Goal: Task Accomplishment & Management: Manage account settings

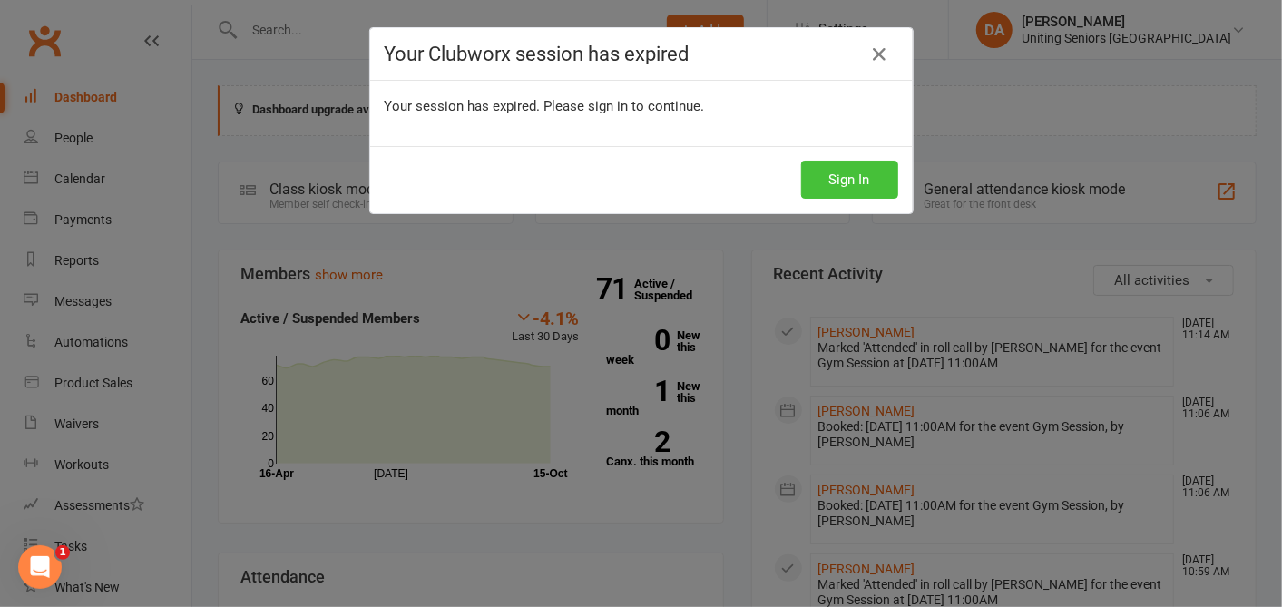
click at [858, 178] on button "Sign In" at bounding box center [849, 180] width 97 height 38
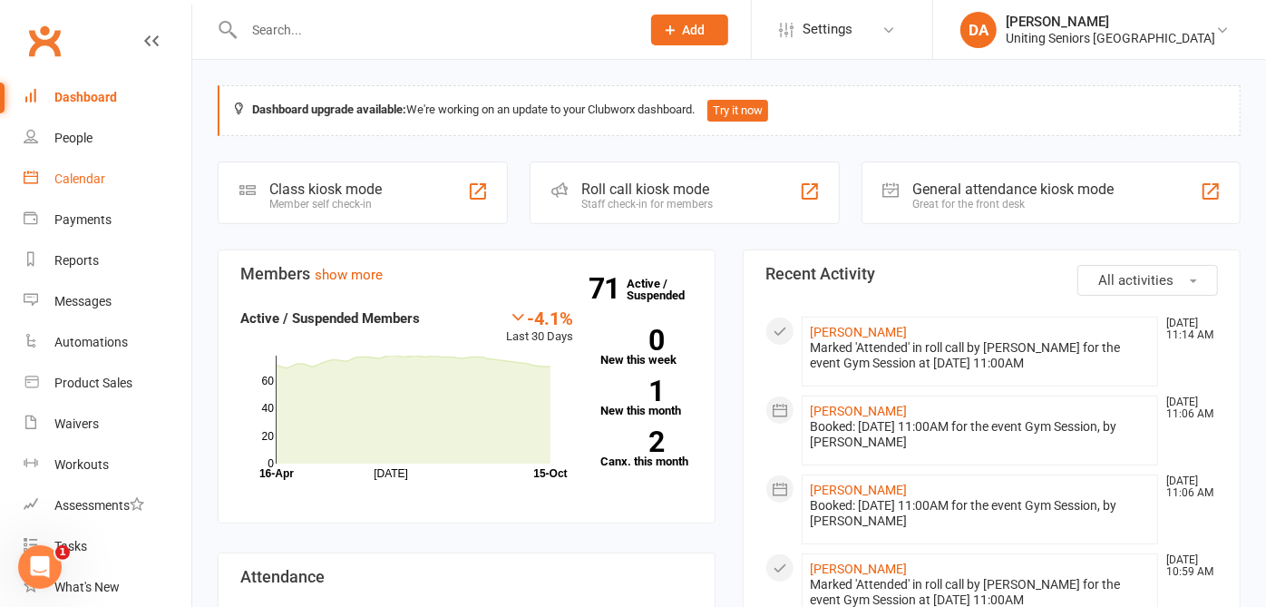
click at [106, 179] on link "Calendar" at bounding box center [108, 179] width 168 height 41
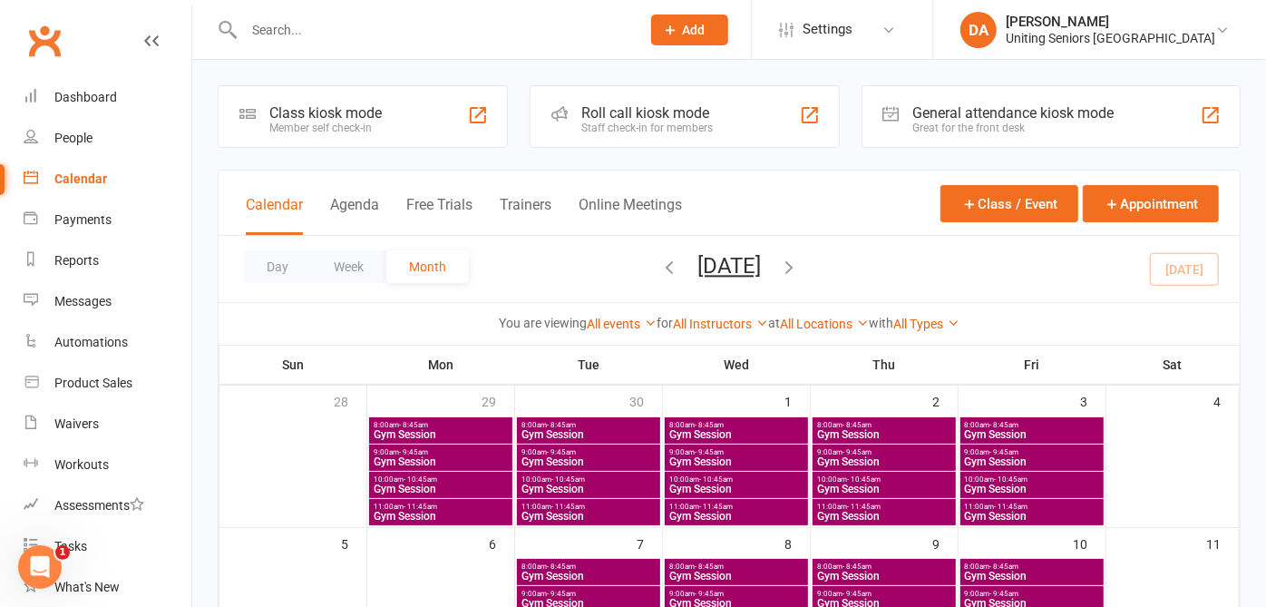
click at [261, 31] on input "text" at bounding box center [433, 29] width 389 height 25
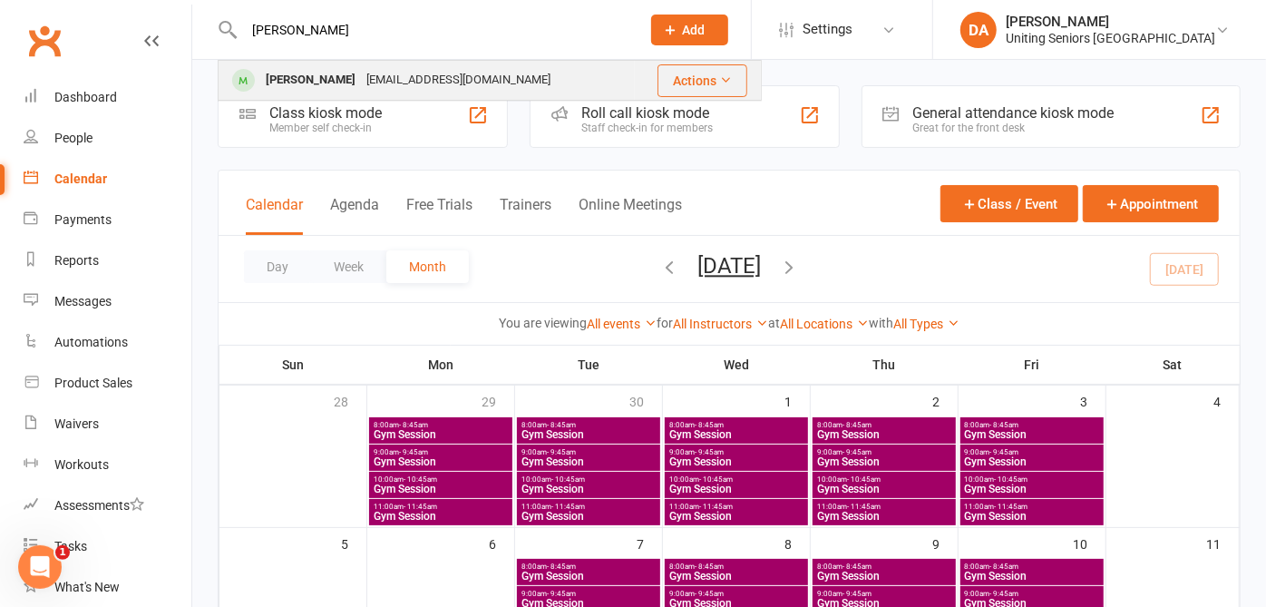
type input "[PERSON_NAME]"
click at [297, 79] on div "[PERSON_NAME]" at bounding box center [310, 80] width 101 height 26
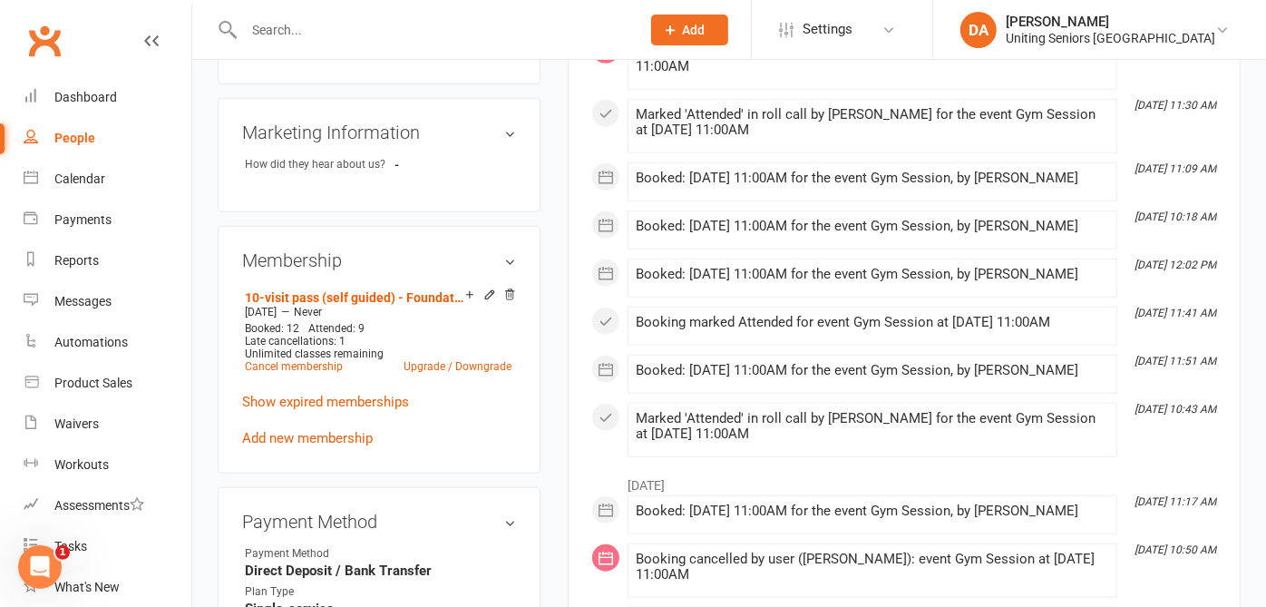
scroll to position [907, 0]
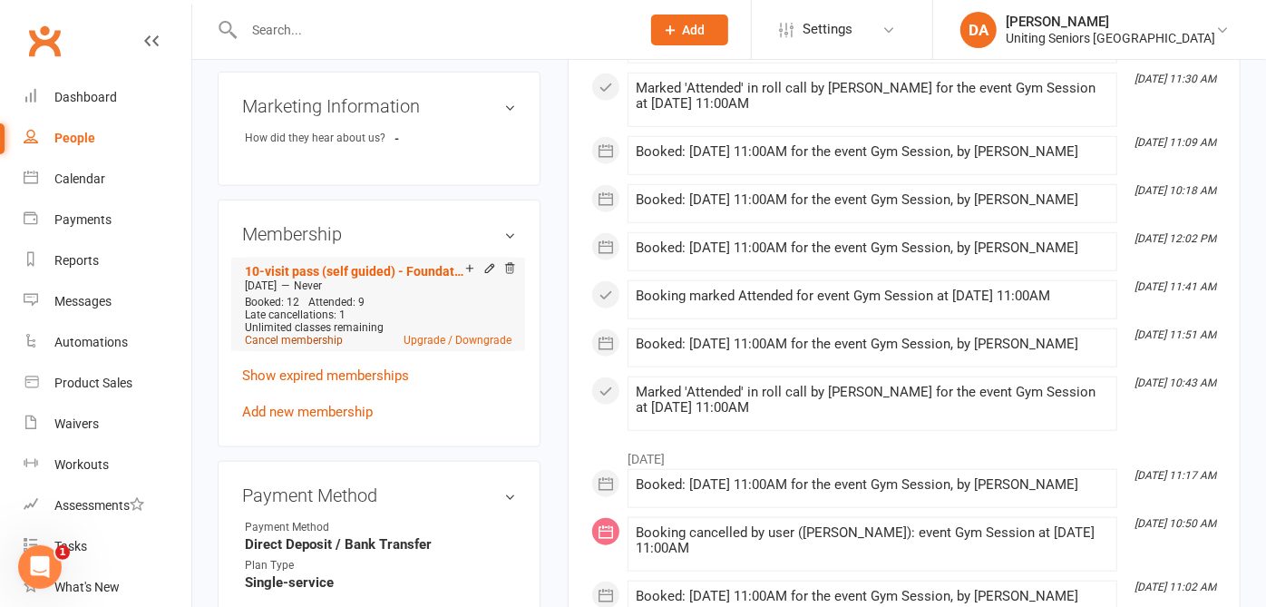
click at [313, 338] on link "Cancel membership" at bounding box center [294, 340] width 98 height 13
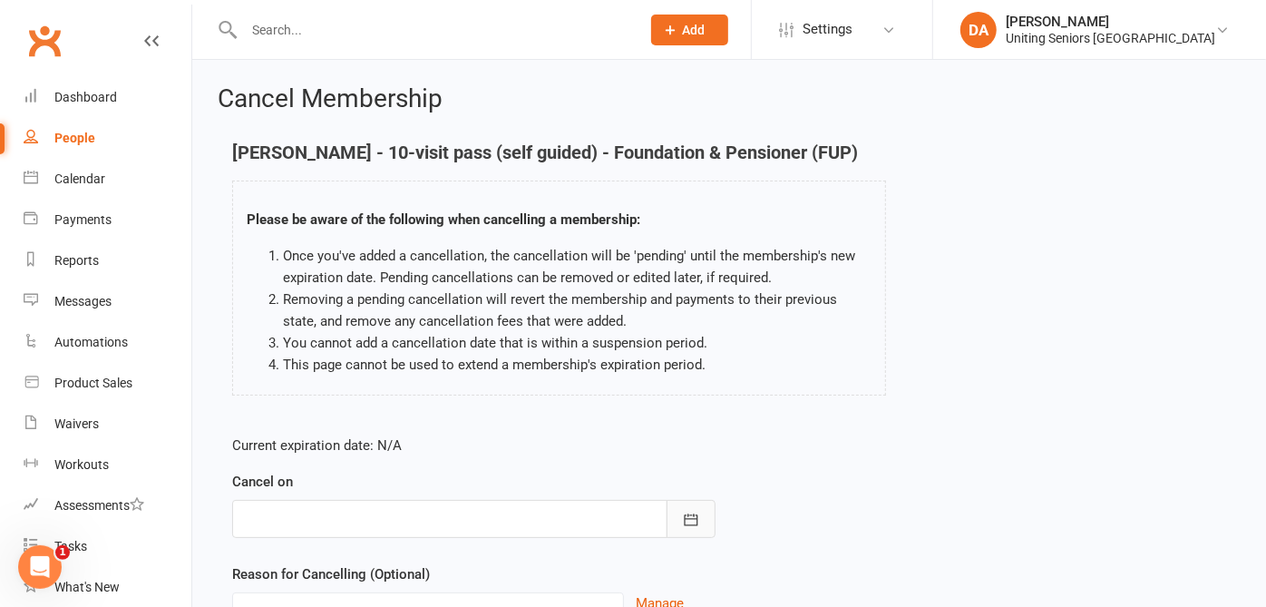
click at [680, 516] on button "button" at bounding box center [691, 519] width 49 height 38
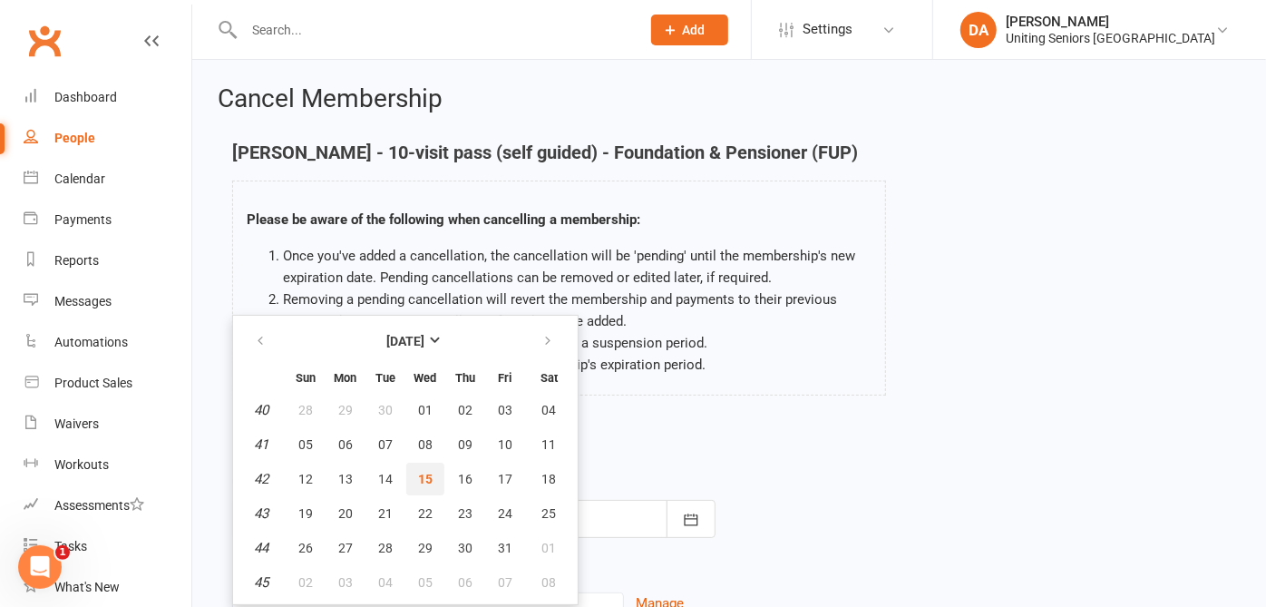
click at [419, 466] on button "15" at bounding box center [425, 479] width 38 height 33
type input "[DATE]"
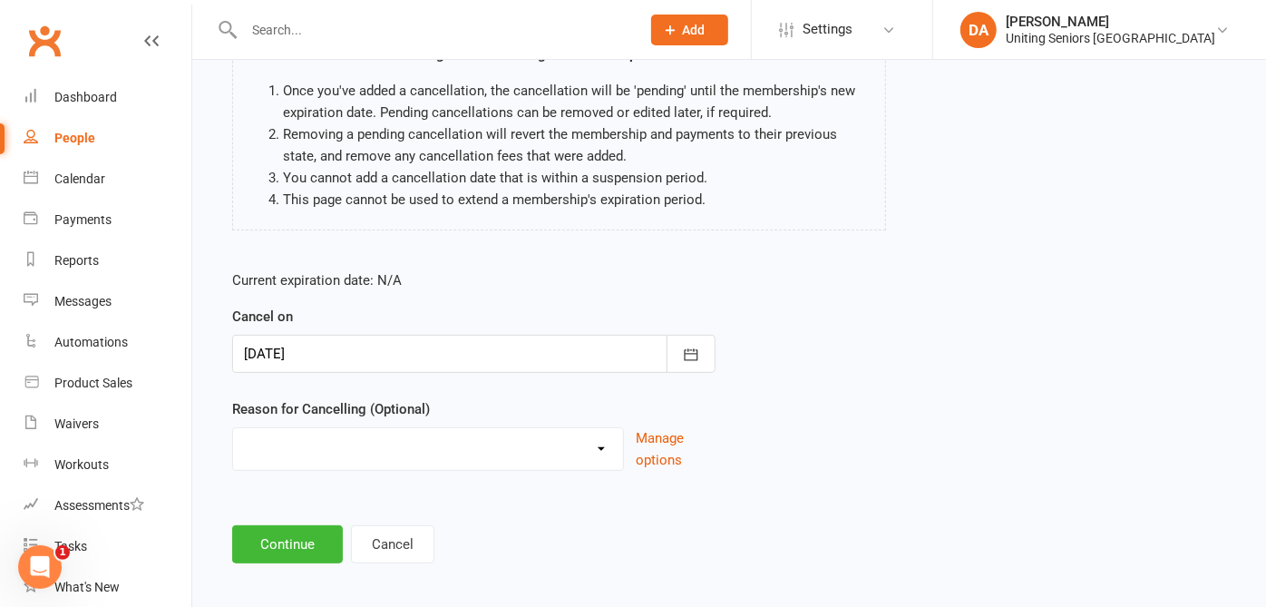
scroll to position [175, 0]
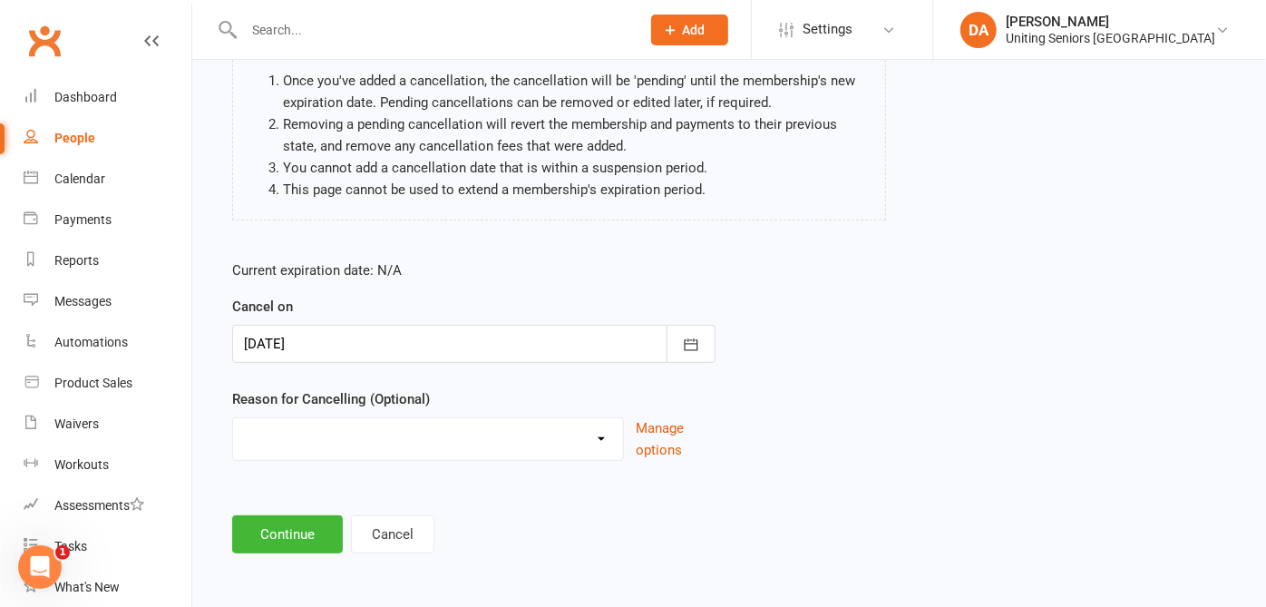
click at [447, 432] on select "Health Holiday Injury Other reason" at bounding box center [428, 436] width 390 height 36
select select "3"
click at [233, 418] on select "Health Holiday Injury Other reason" at bounding box center [428, 436] width 390 height 36
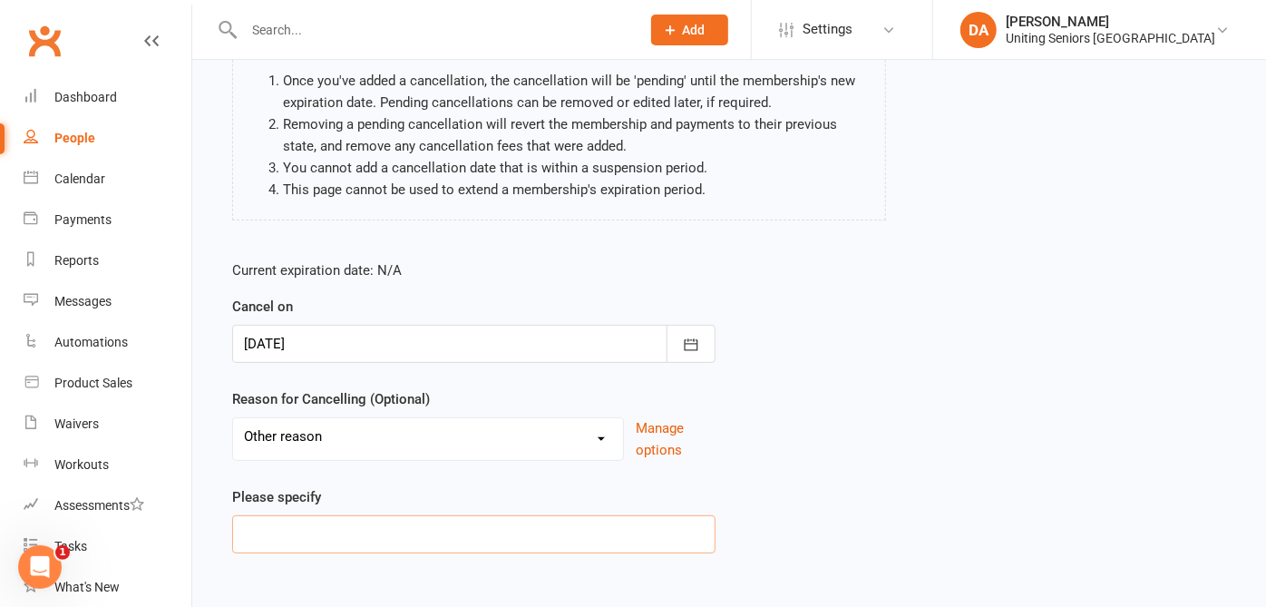
click at [376, 523] on input at bounding box center [474, 534] width 484 height 38
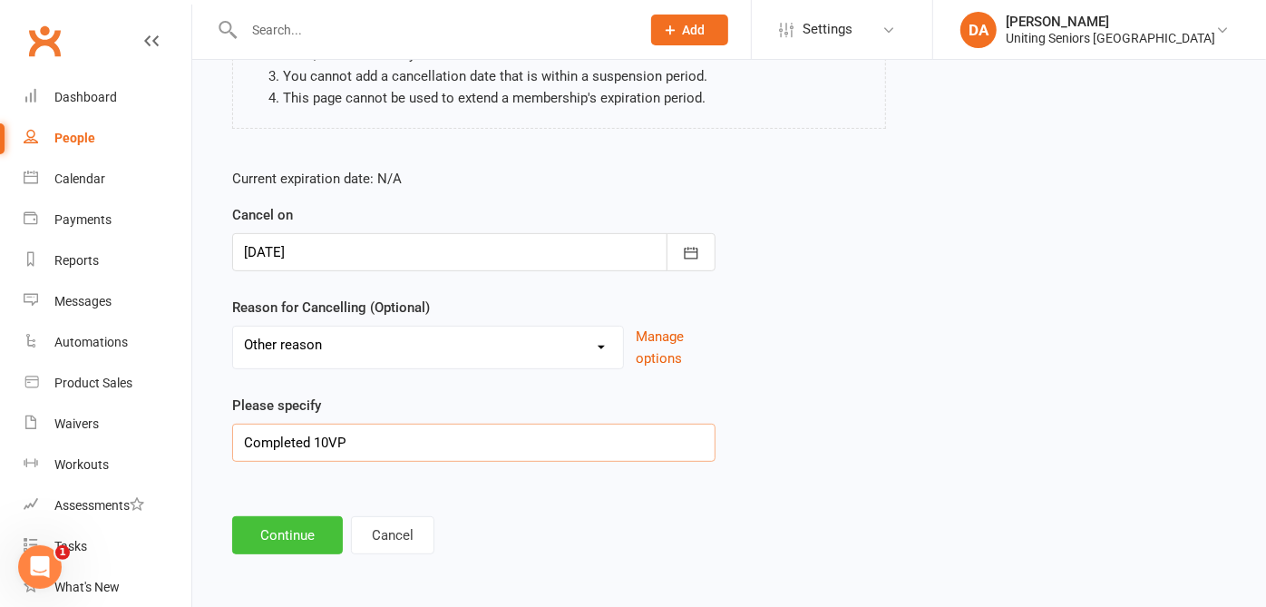
type input "Completed 10VP"
click at [290, 531] on button "Continue" at bounding box center [287, 535] width 111 height 38
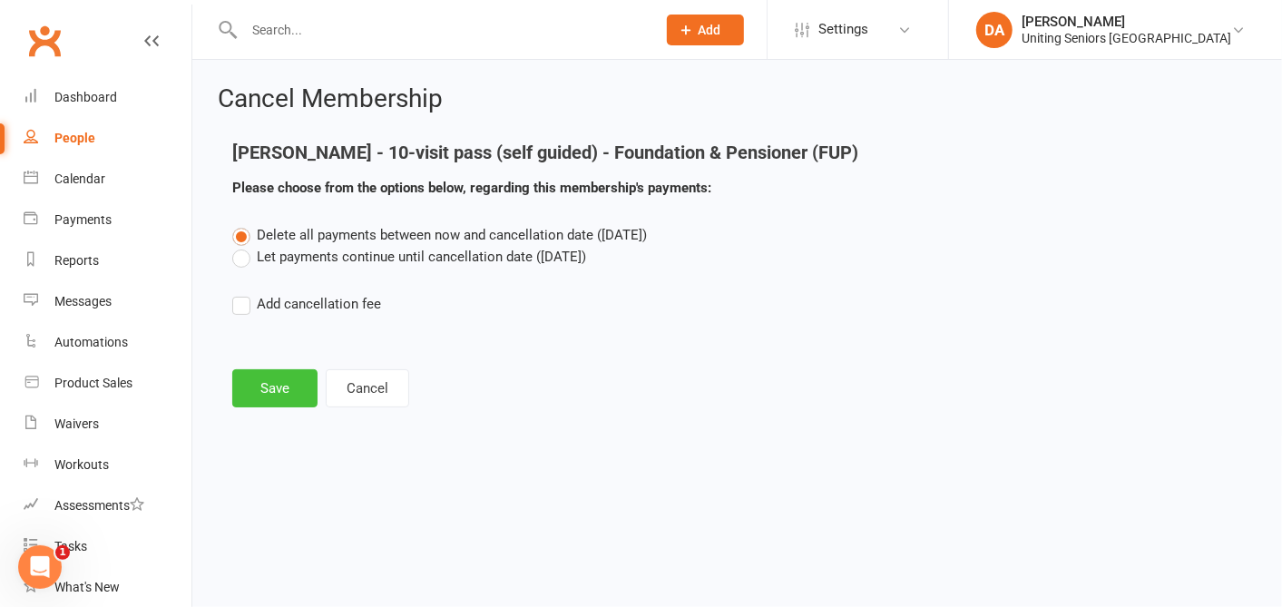
click at [289, 394] on button "Save" at bounding box center [274, 388] width 85 height 38
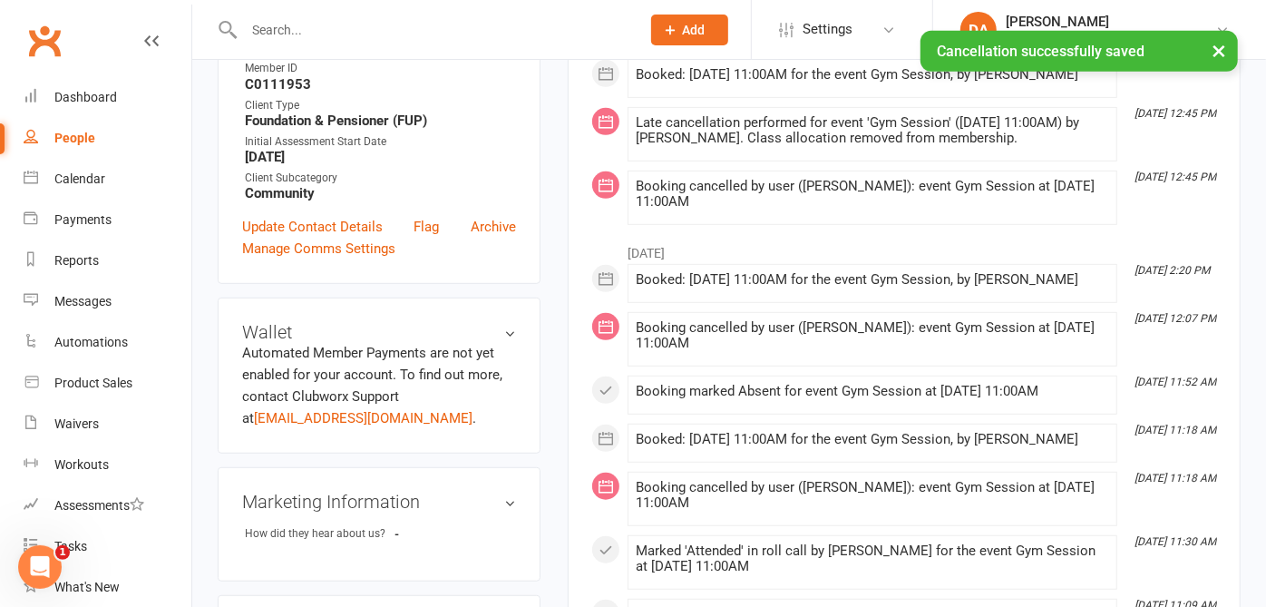
scroll to position [705, 0]
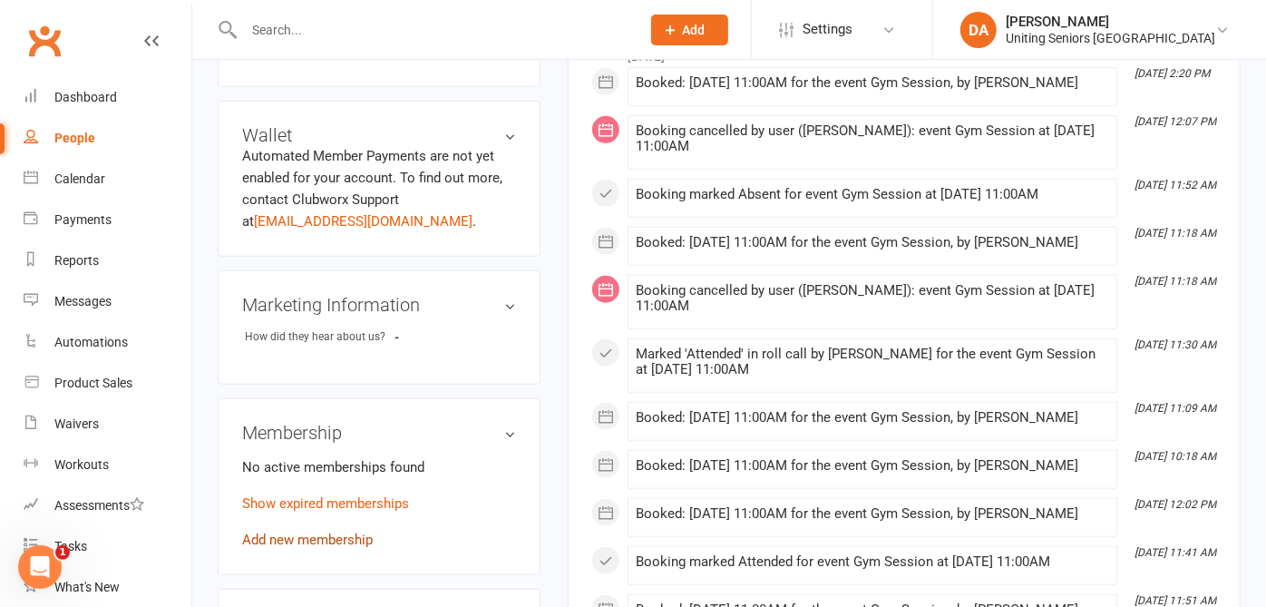
click at [319, 532] on link "Add new membership" at bounding box center [307, 540] width 131 height 16
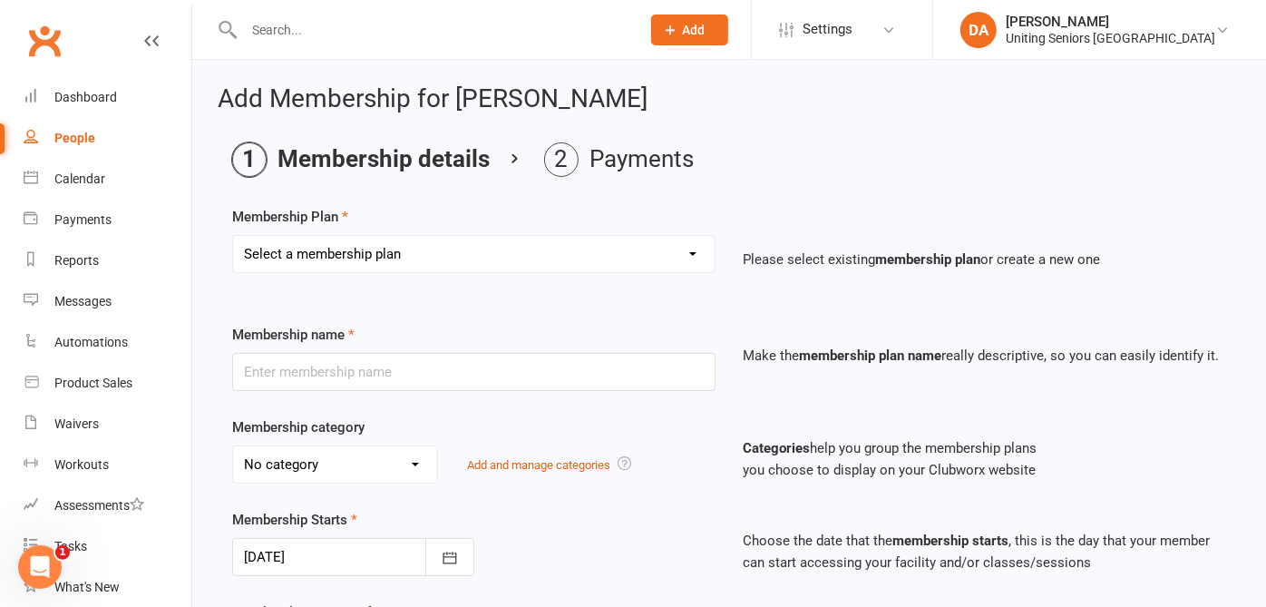
click at [296, 259] on select "Select a membership plan Create new Membership Plan Initial Assessment + Set Up…" at bounding box center [474, 254] width 482 height 36
select select "12"
click at [233, 236] on select "Select a membership plan Create new Membership Plan Initial Assessment + Set Up…" at bounding box center [474, 254] width 482 height 36
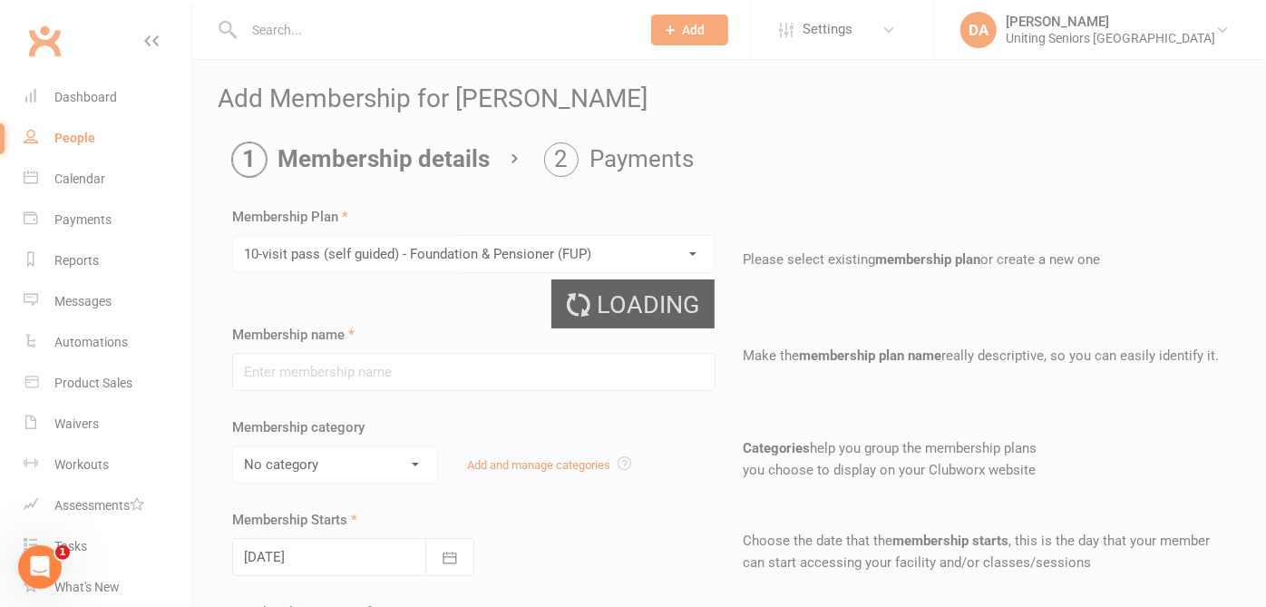
type input "10-visit pass (self guided) - Foundation & Pensioner (FUP)"
select select "0"
select select "2"
type input "4"
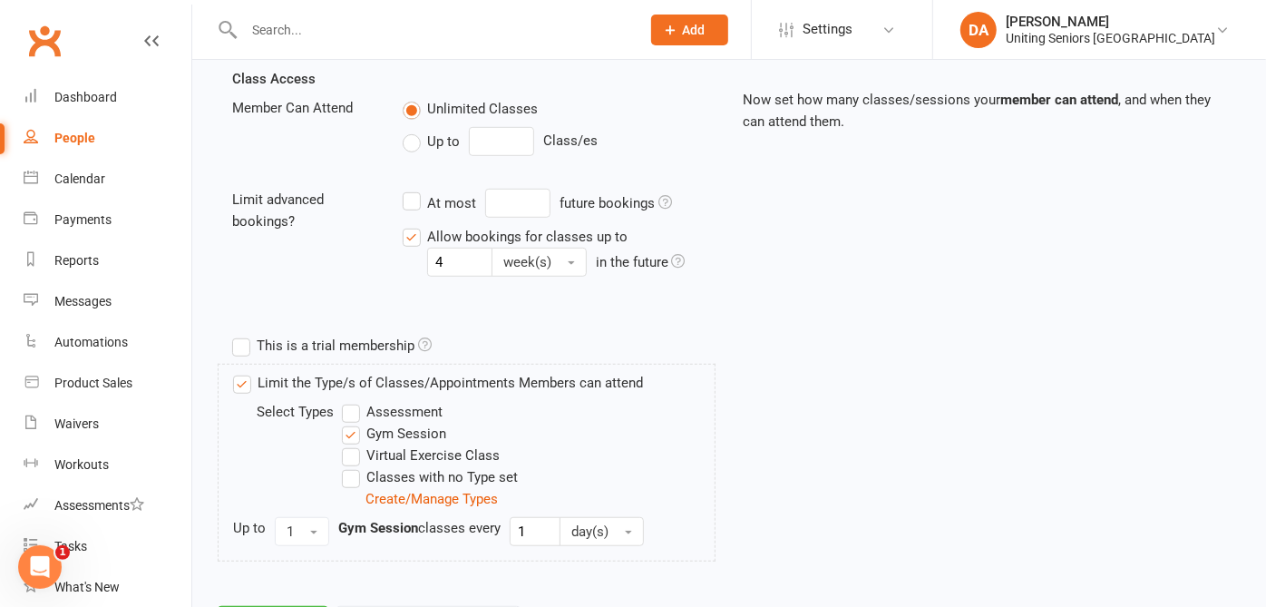
scroll to position [718, 0]
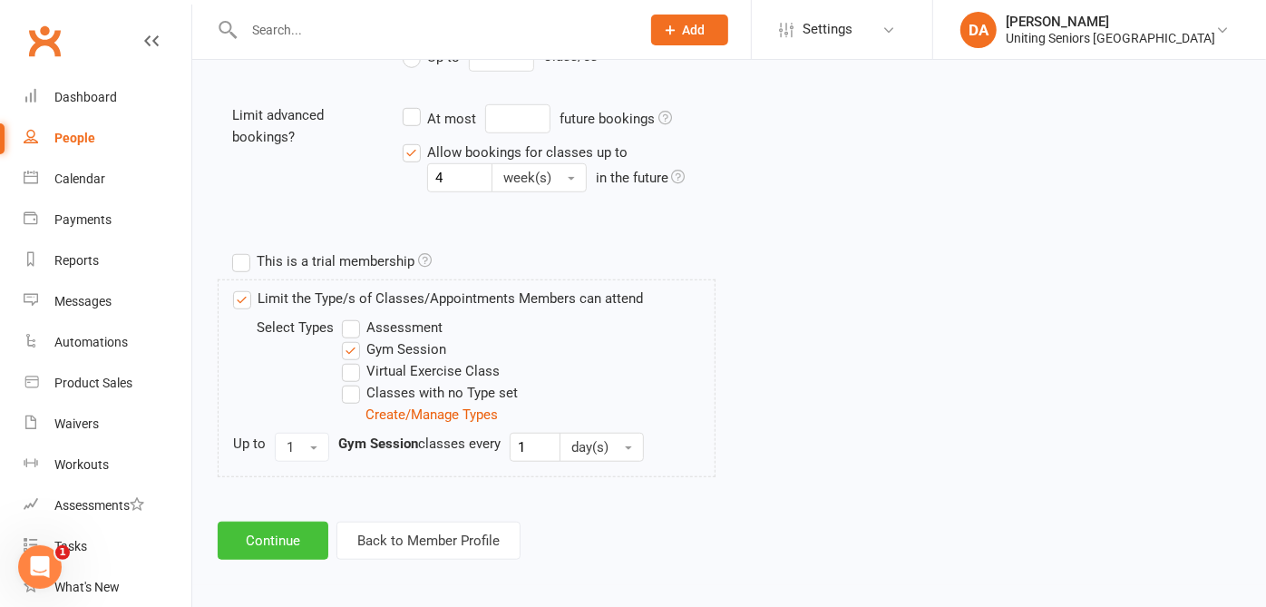
click at [295, 536] on button "Continue" at bounding box center [273, 541] width 111 height 38
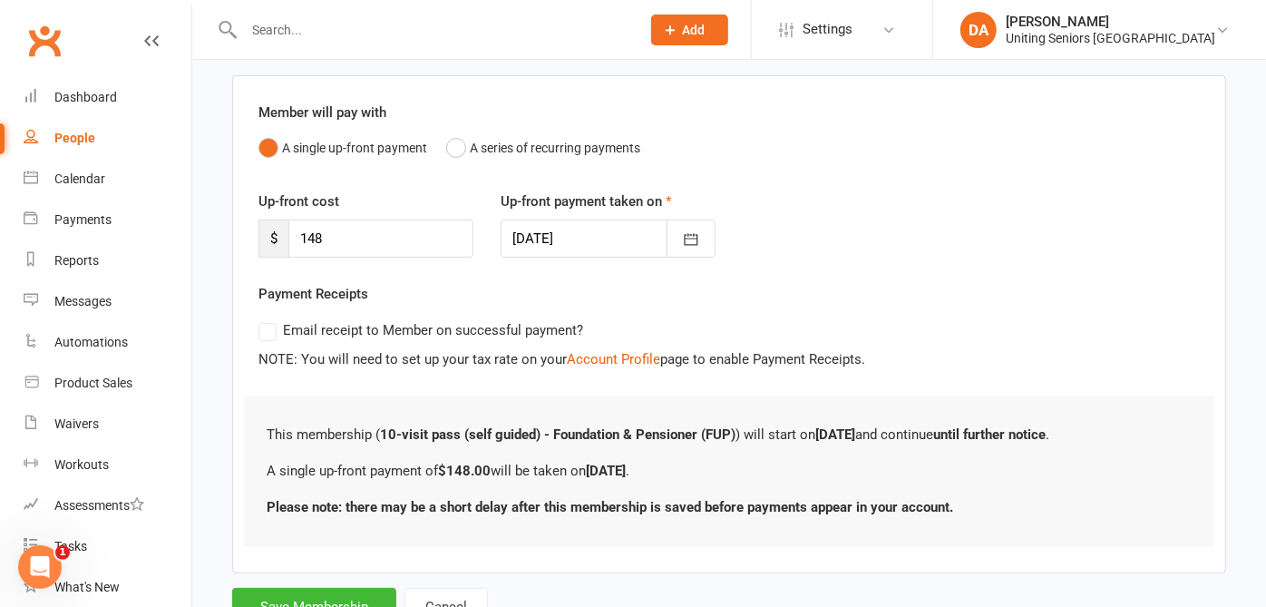
scroll to position [201, 0]
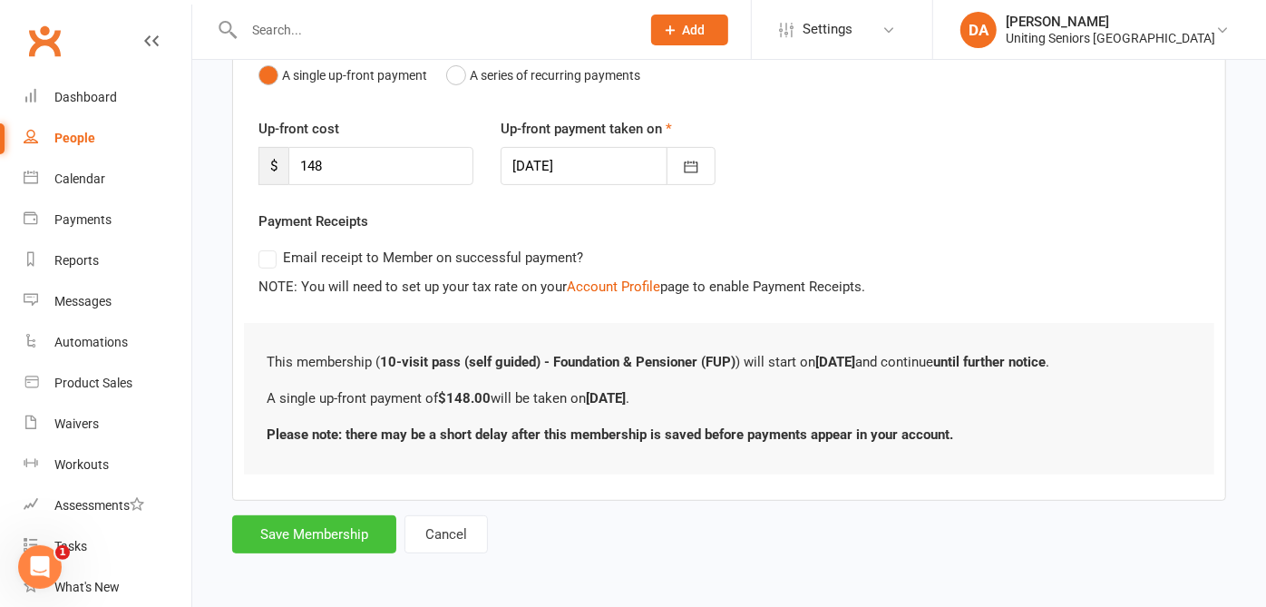
click at [310, 521] on button "Save Membership" at bounding box center [314, 534] width 164 height 38
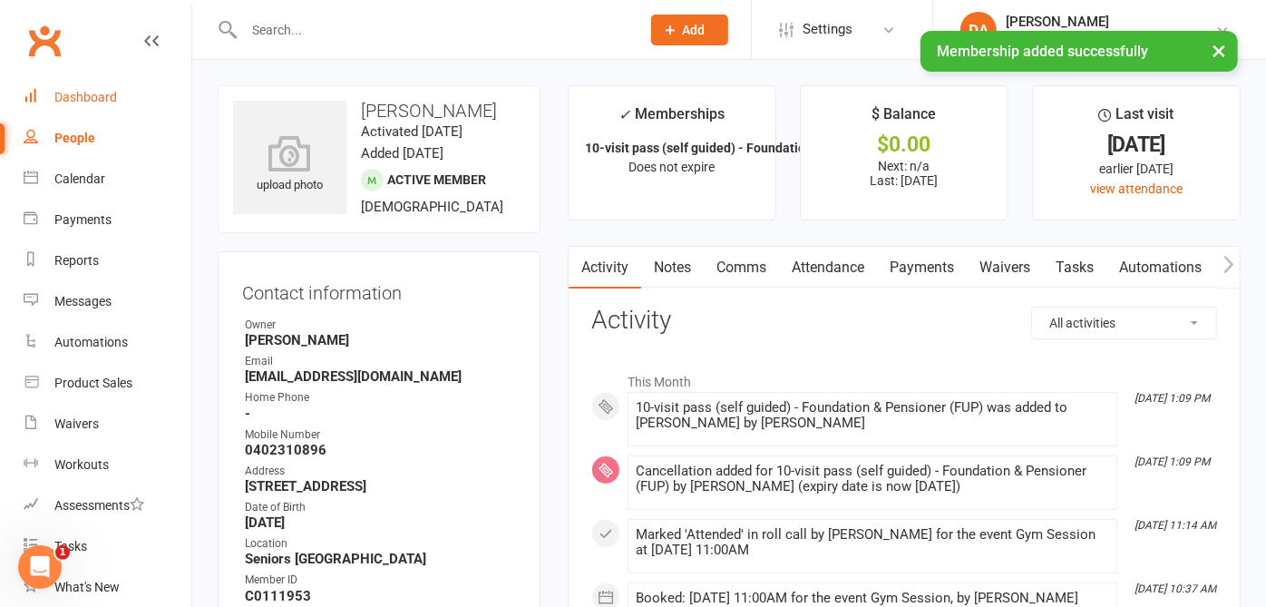
click at [88, 93] on div "Dashboard" at bounding box center [85, 97] width 63 height 15
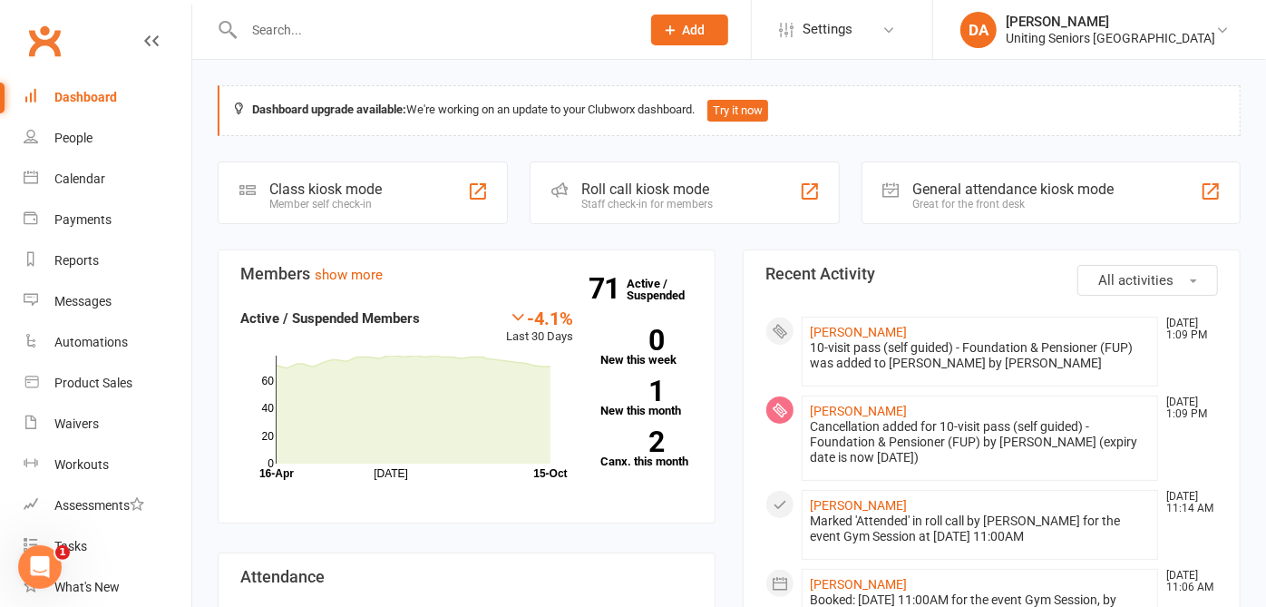
click at [259, 29] on input "text" at bounding box center [433, 29] width 389 height 25
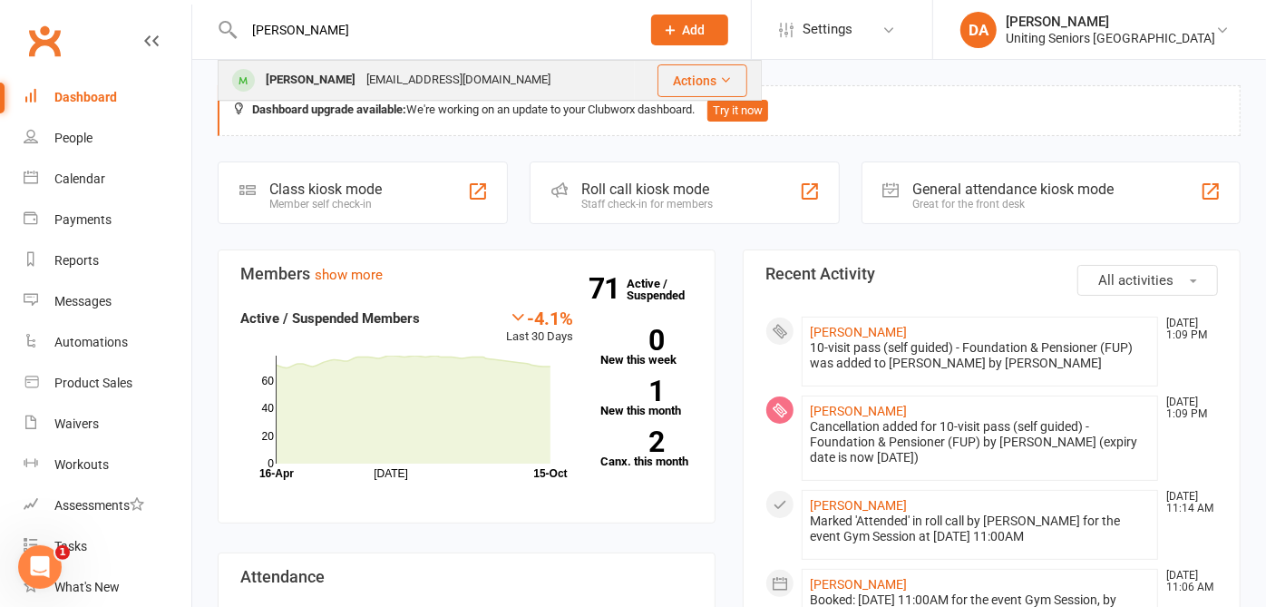
type input "[PERSON_NAME]"
click at [327, 90] on div "[PERSON_NAME]" at bounding box center [310, 80] width 101 height 26
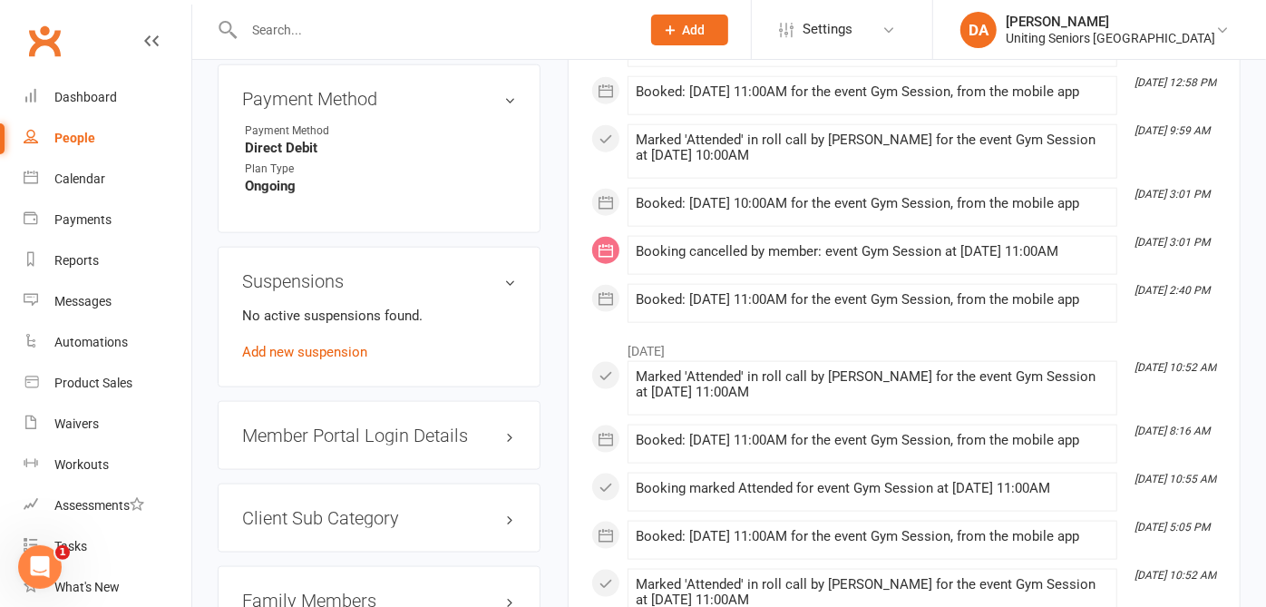
scroll to position [1109, 0]
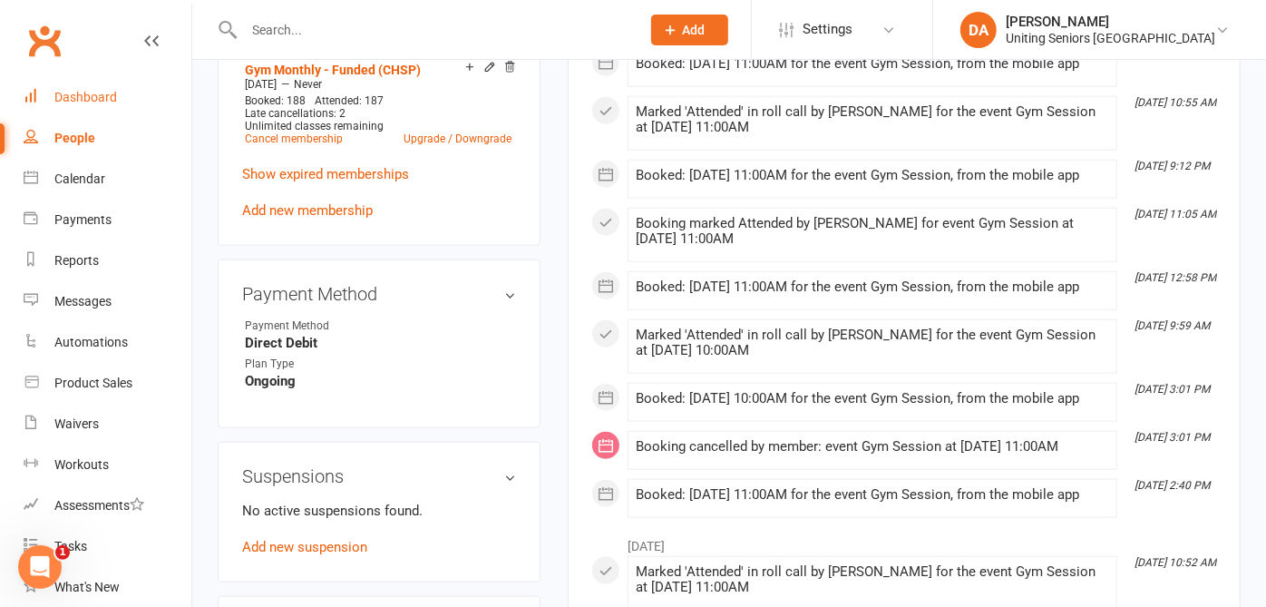
click at [88, 99] on div "Dashboard" at bounding box center [85, 97] width 63 height 15
